Goal: Register for event/course

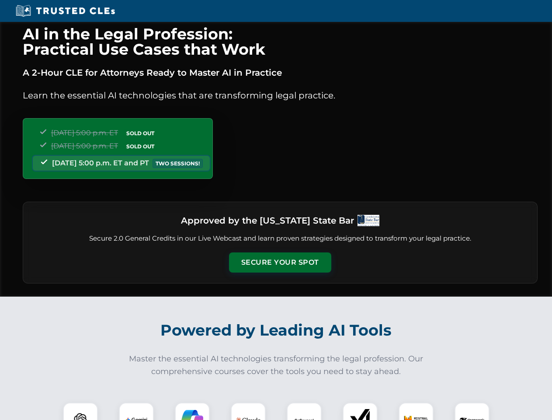
click at [280, 262] on button "Secure Your Spot" at bounding box center [280, 262] width 102 height 20
click at [80, 411] on img at bounding box center [80, 419] width 25 height 25
